Goal: Find contact information: Find contact information

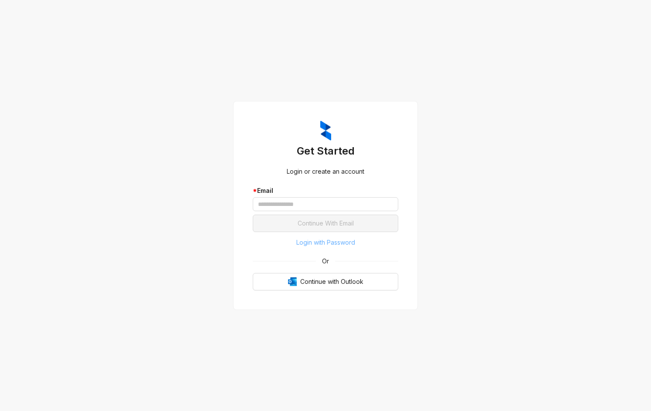
click at [343, 240] on span "Login with Password" at bounding box center [325, 243] width 59 height 10
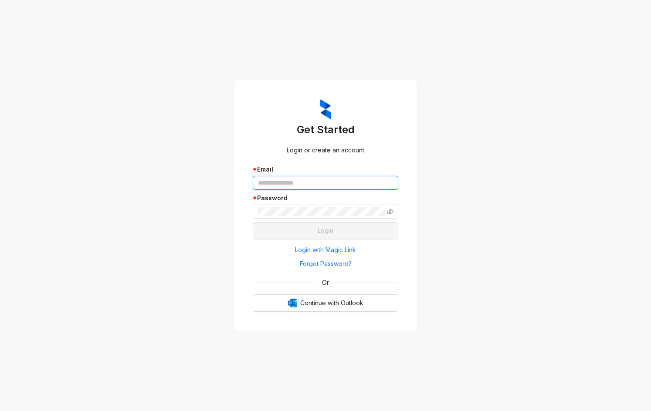
click at [327, 187] on input "text" at bounding box center [326, 183] width 146 height 14
click at [301, 184] on input "text" at bounding box center [326, 183] width 146 height 14
click at [300, 179] on input "text" at bounding box center [326, 183] width 146 height 14
click at [270, 179] on input "text" at bounding box center [326, 183] width 146 height 14
type input "**********"
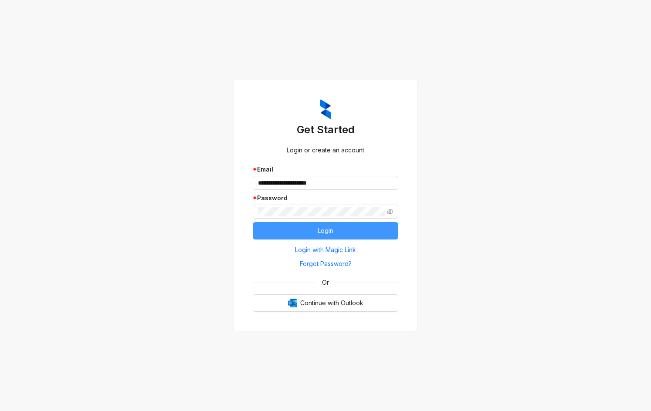
click at [322, 230] on span "Login" at bounding box center [326, 231] width 16 height 10
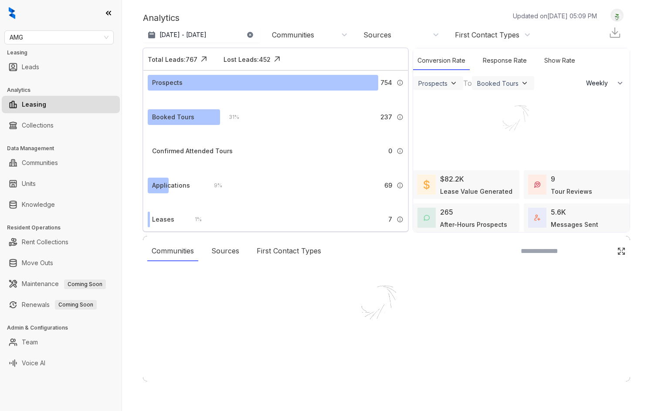
select select "******"
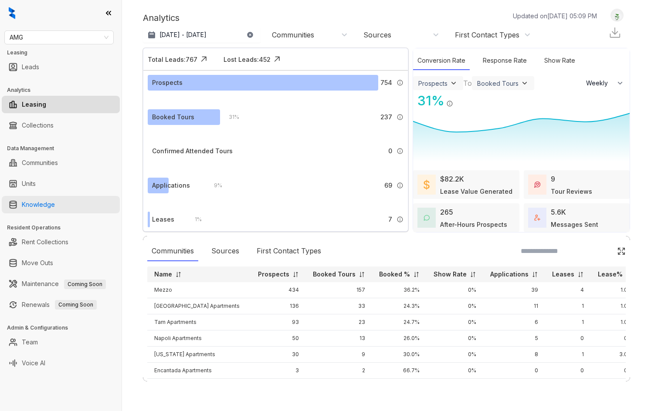
click at [40, 205] on link "Knowledge" at bounding box center [38, 204] width 33 height 17
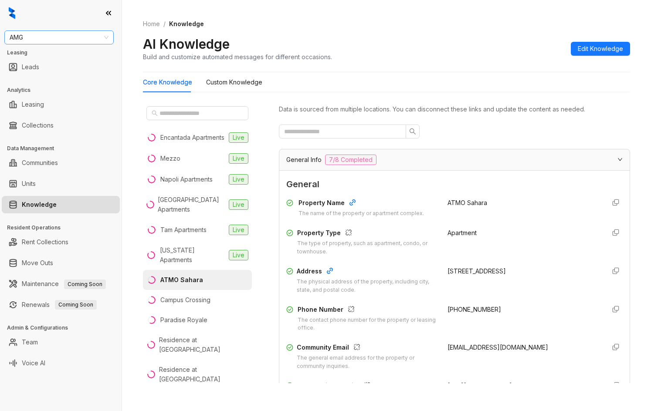
click at [71, 37] on span "AMG" at bounding box center [59, 37] width 99 height 13
type input "*******"
click at [62, 64] on div "Raintree Partners" at bounding box center [59, 69] width 106 height 14
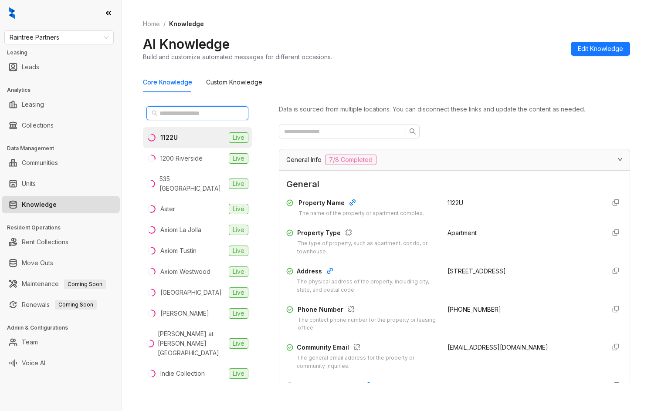
click at [197, 117] on input "text" at bounding box center [198, 114] width 77 height 10
click at [183, 202] on li "Aster Live" at bounding box center [197, 209] width 109 height 21
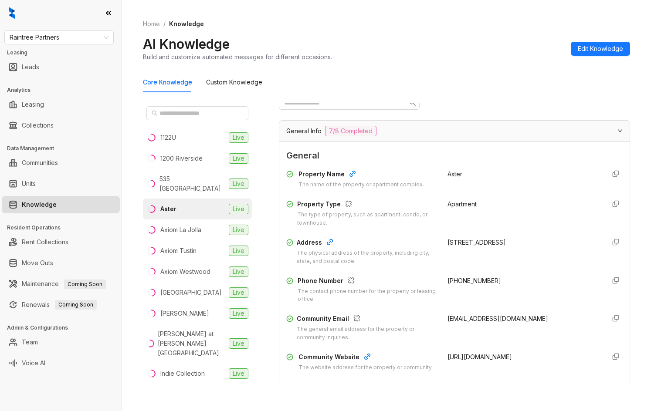
scroll to position [44, 0]
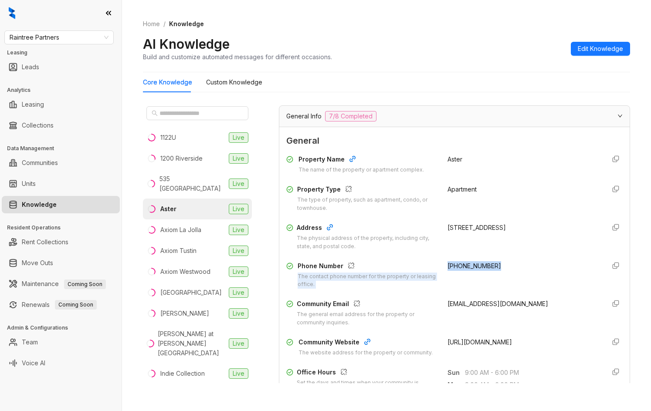
drag, startPoint x: 435, startPoint y: 270, endPoint x: 486, endPoint y: 269, distance: 51.0
click at [486, 269] on div "Phone Number The contact phone number for the property or leasing office. (562)…" at bounding box center [454, 276] width 337 height 28
click at [476, 266] on span "(562) 294-0377" at bounding box center [475, 265] width 54 height 7
drag, startPoint x: 441, startPoint y: 266, endPoint x: 501, endPoint y: 266, distance: 60.6
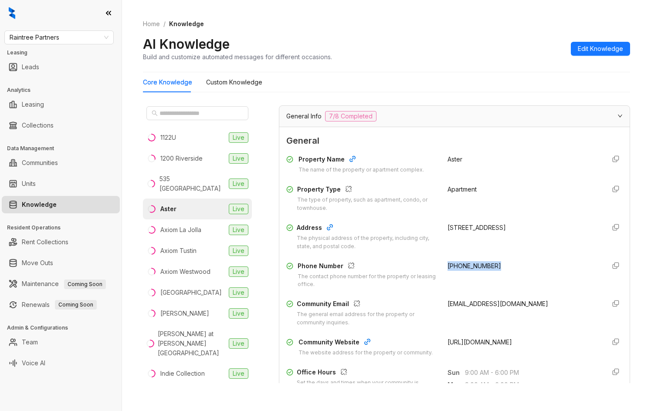
click at [501, 266] on div "(562) 294-0377" at bounding box center [523, 276] width 151 height 28
copy span "(562) 294-0377"
